Goal: Information Seeking & Learning: Learn about a topic

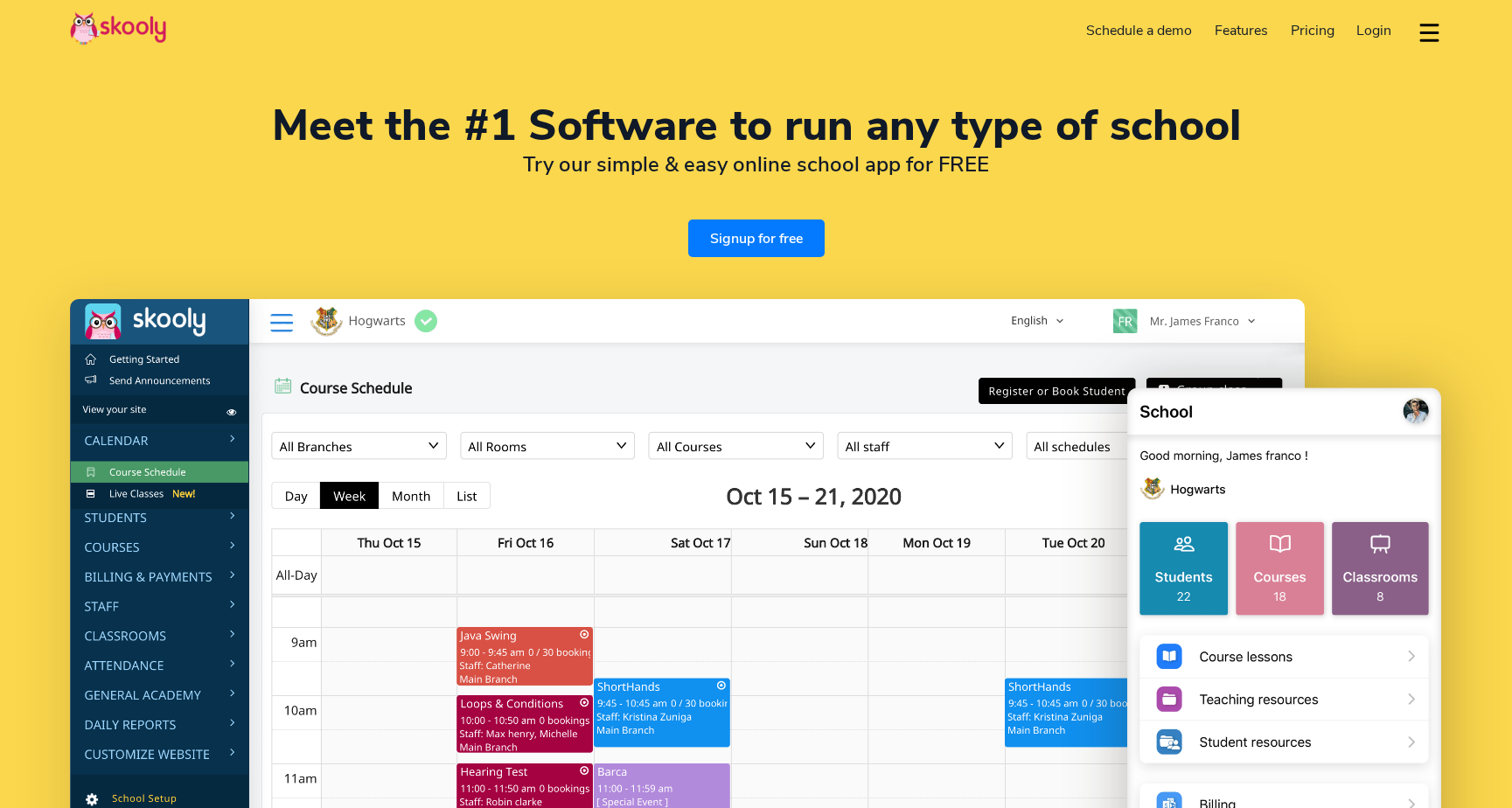
select select "en"
select select "65"
select select "[GEOGRAPHIC_DATA]"
select select "[GEOGRAPHIC_DATA]/[GEOGRAPHIC_DATA]"
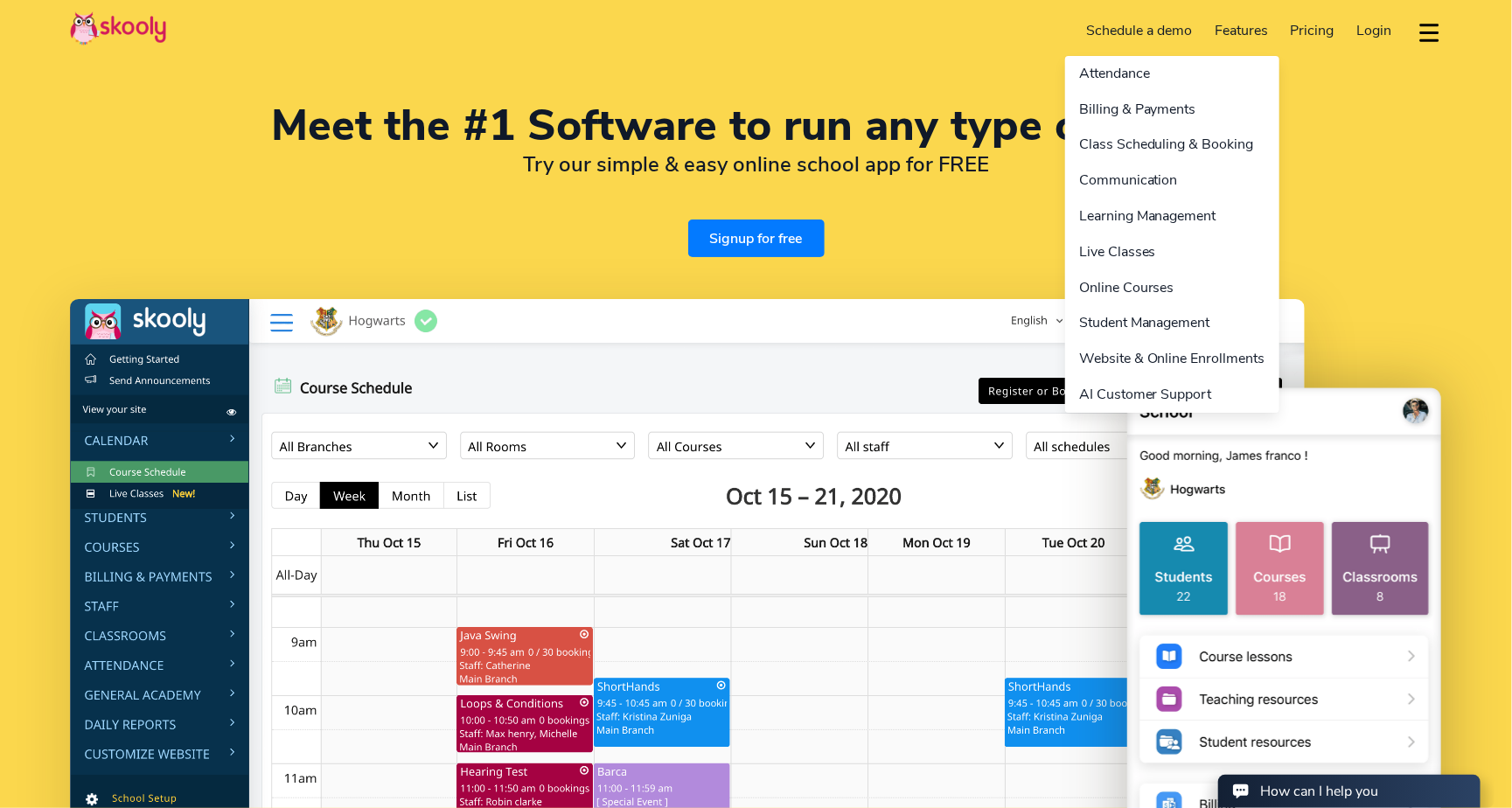
click at [1245, 33] on link "Features" at bounding box center [1242, 30] width 76 height 28
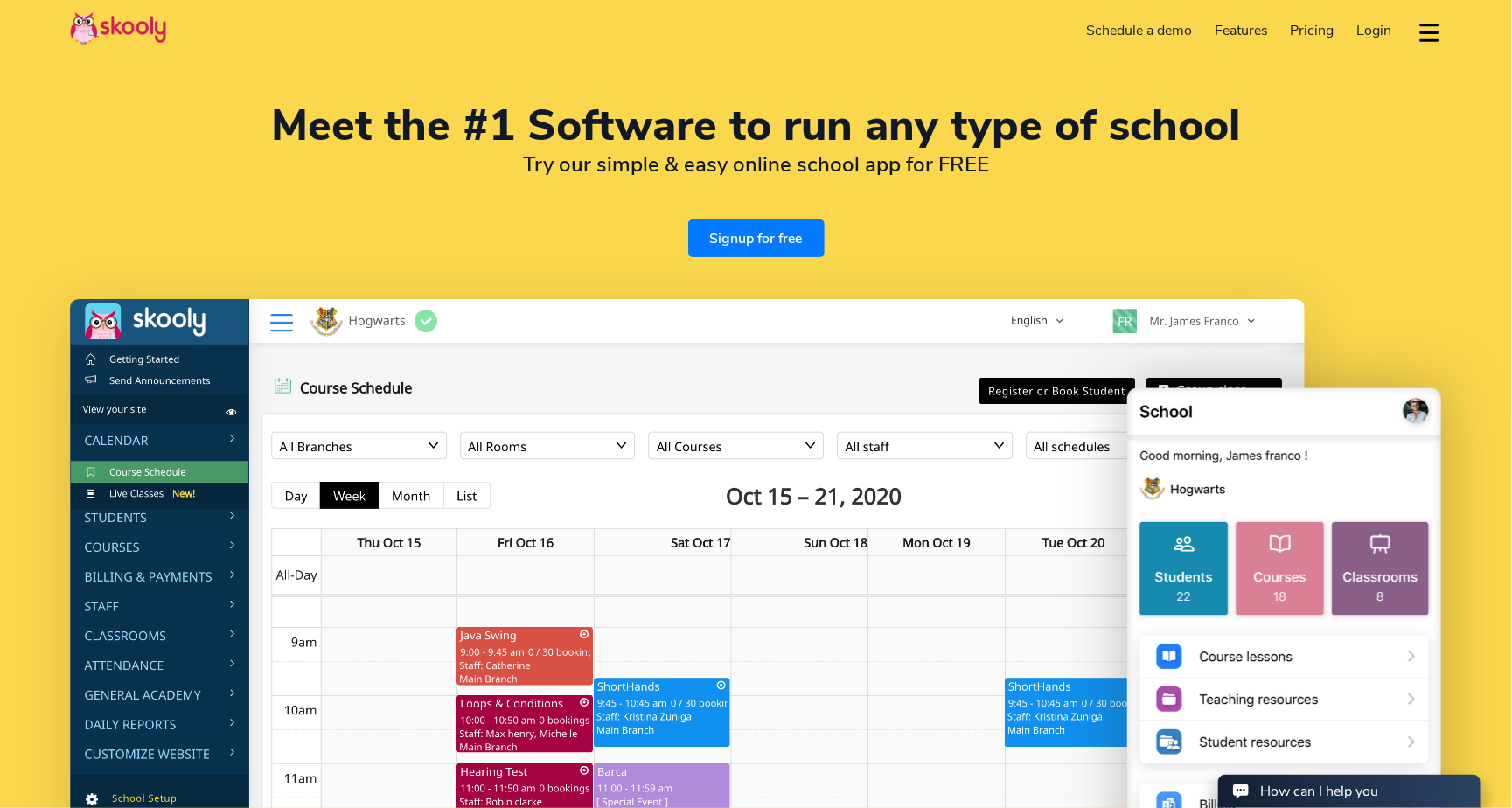
click at [1146, 33] on link "Schedule a demo" at bounding box center [1140, 30] width 128 height 28
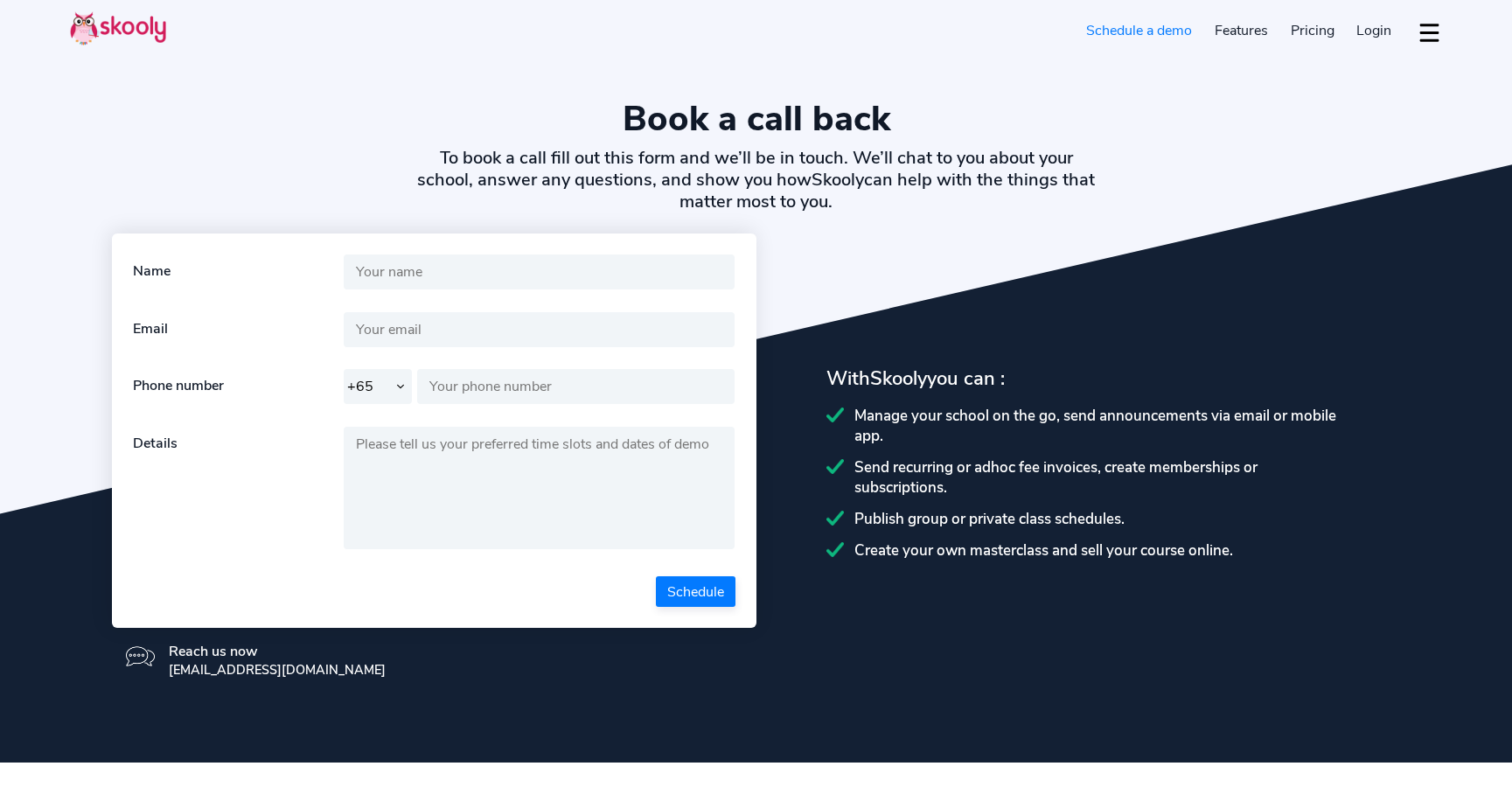
select select "65"
select select "en"
select select "65"
select select "[GEOGRAPHIC_DATA]"
select select "[GEOGRAPHIC_DATA]/[GEOGRAPHIC_DATA]"
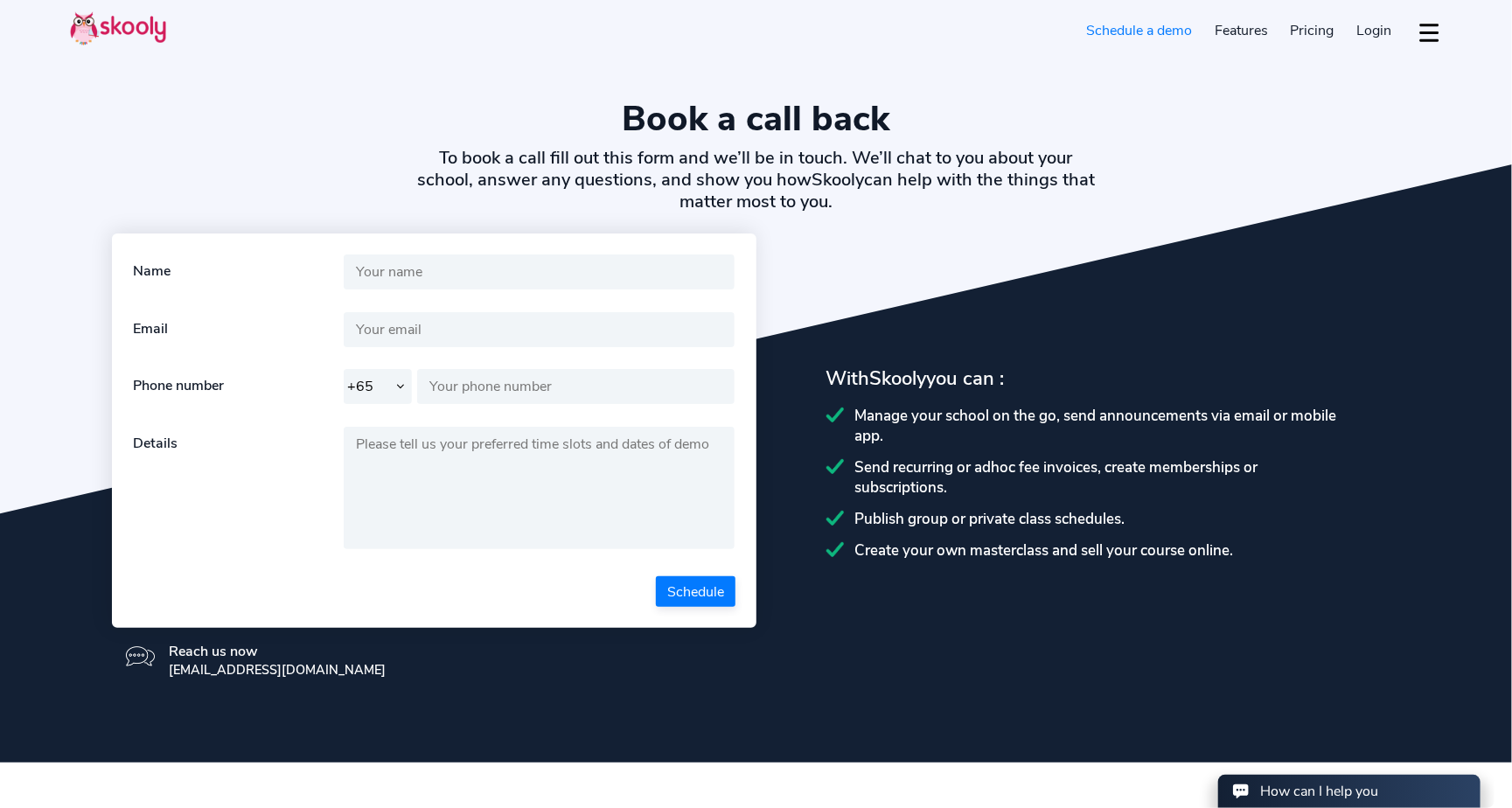
click at [1334, 28] on link "Pricing" at bounding box center [1313, 30] width 66 height 28
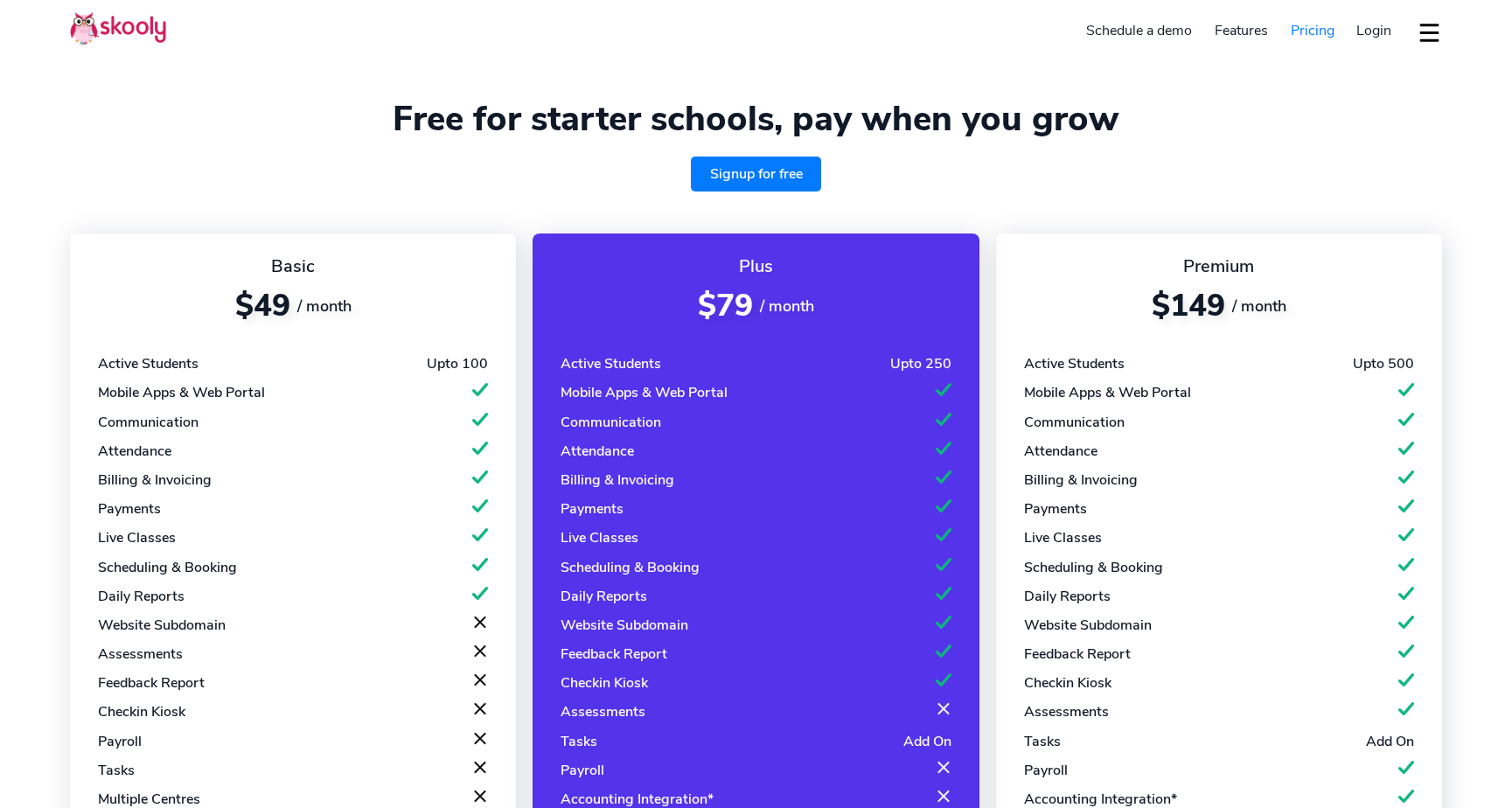
select select "en"
select select "65"
select select "[GEOGRAPHIC_DATA]"
select select "[GEOGRAPHIC_DATA]/[GEOGRAPHIC_DATA]"
click at [1373, 33] on span "Login" at bounding box center [1374, 30] width 35 height 19
